Goal: Obtain resource: Obtain resource

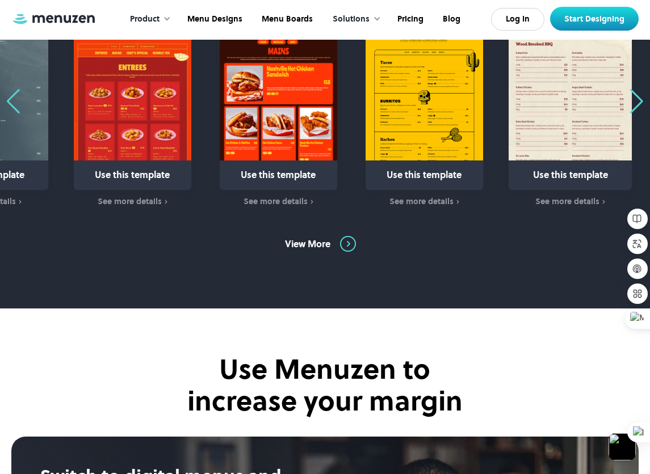
scroll to position [620, 0]
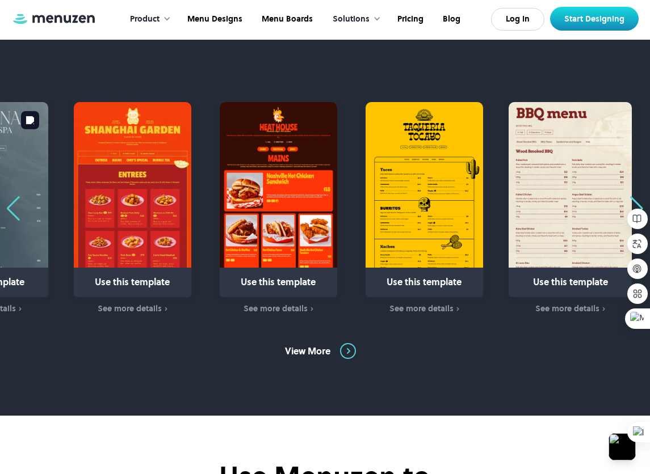
click at [16, 213] on div "Previous slide" at bounding box center [13, 208] width 15 height 25
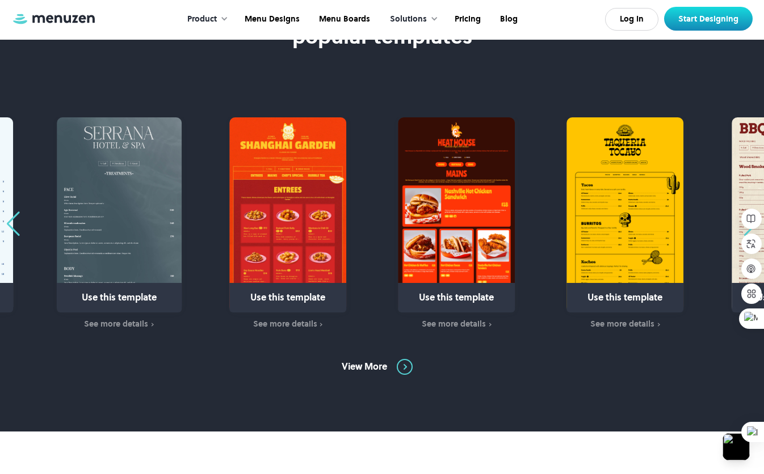
scroll to position [608, 0]
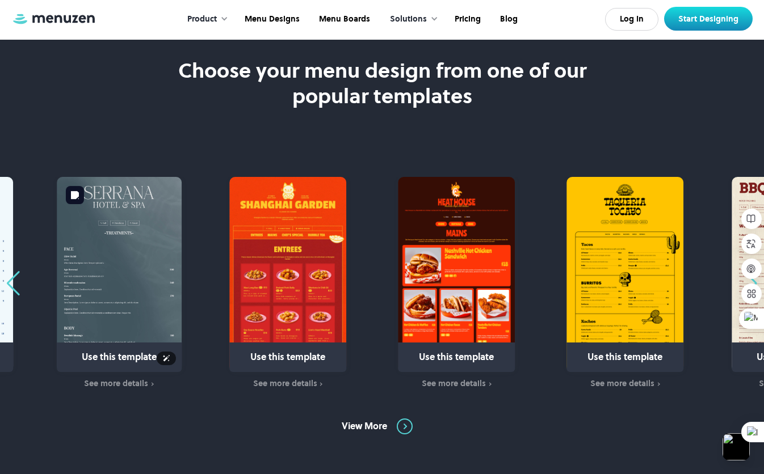
click at [114, 239] on img "31 / 31" at bounding box center [119, 274] width 125 height 195
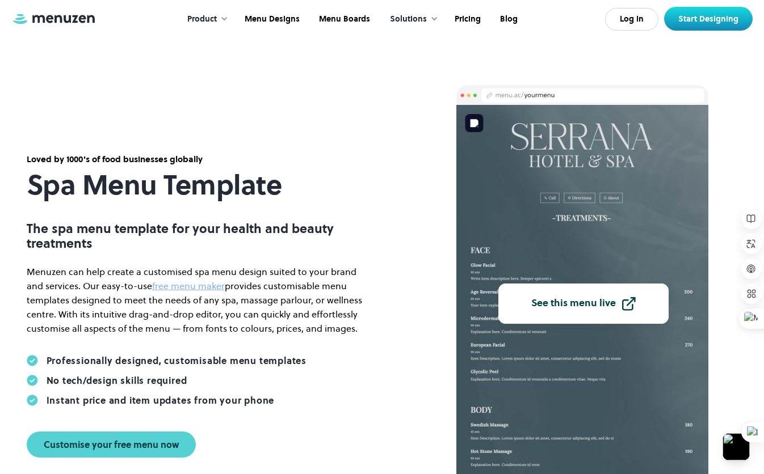
click at [585, 307] on div "See this menu live" at bounding box center [573, 304] width 85 height 10
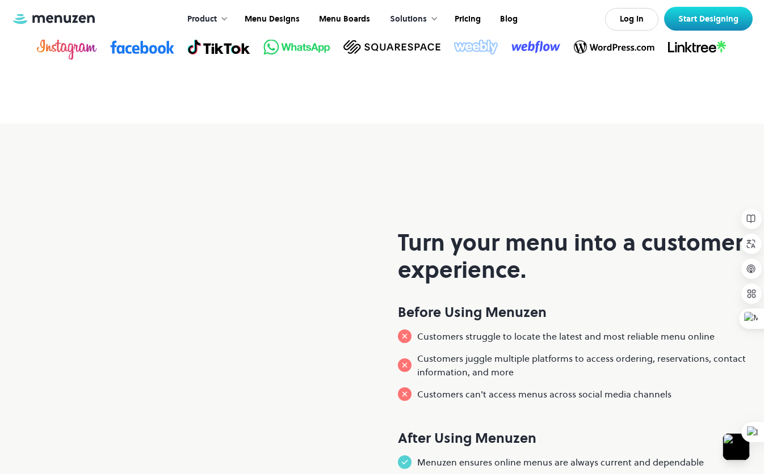
scroll to position [965, 0]
